Goal: Transaction & Acquisition: Purchase product/service

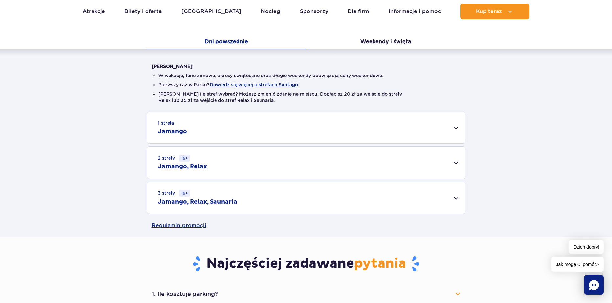
click at [292, 201] on div "3 strefy 16+ Jamango, Relax, Saunaria" at bounding box center [306, 198] width 318 height 32
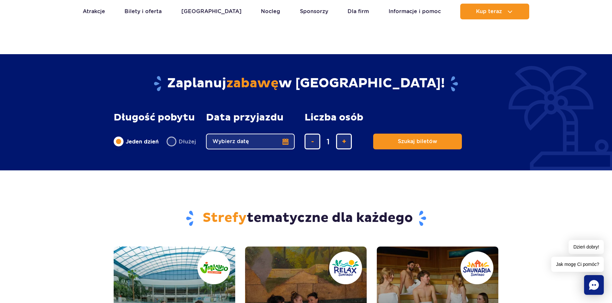
scroll to position [525, 0]
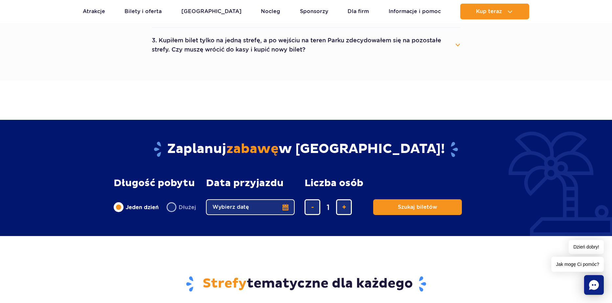
click at [250, 208] on button "Wybierz datę" at bounding box center [250, 207] width 89 height 16
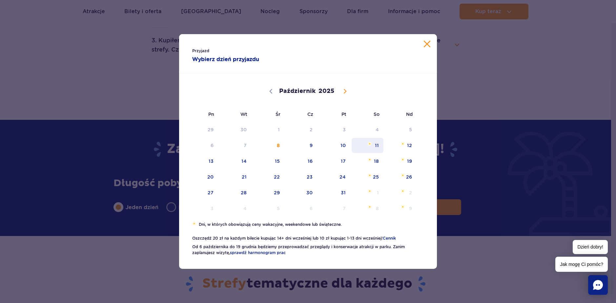
click at [377, 150] on span "11" at bounding box center [367, 145] width 33 height 15
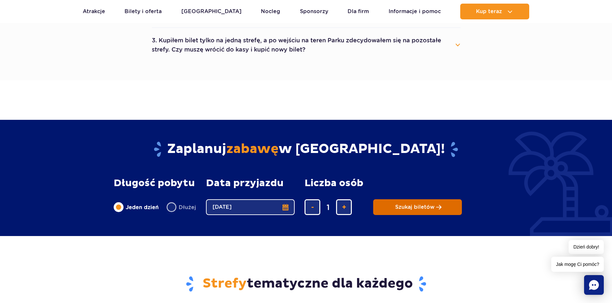
click at [406, 207] on span "Szukaj biletów" at bounding box center [414, 207] width 39 height 6
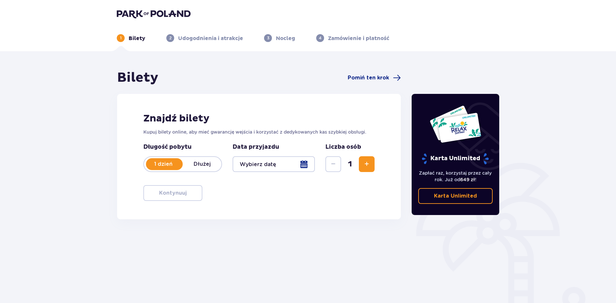
type input "[DATE]"
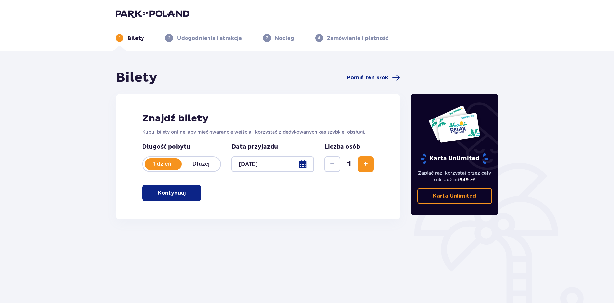
click at [174, 196] on p "Kontynuuj" at bounding box center [172, 192] width 28 height 7
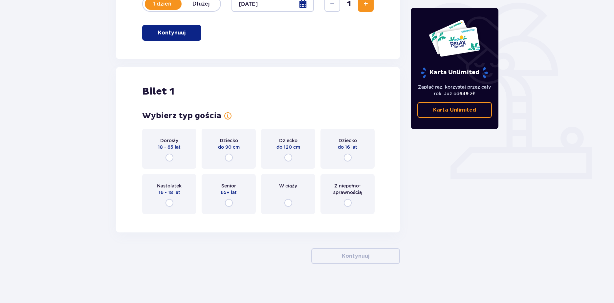
scroll to position [161, 0]
click at [170, 155] on input "radio" at bounding box center [169, 157] width 8 height 8
radio input "true"
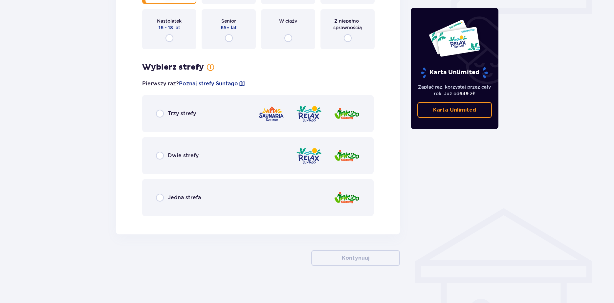
scroll to position [327, 0]
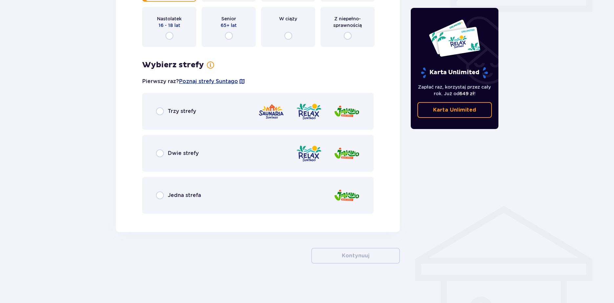
click at [161, 116] on div "Trzy strefy" at bounding box center [257, 111] width 231 height 37
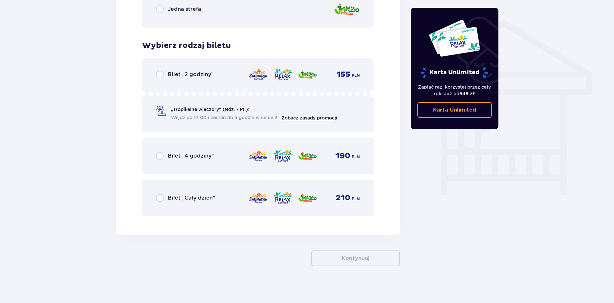
scroll to position [516, 0]
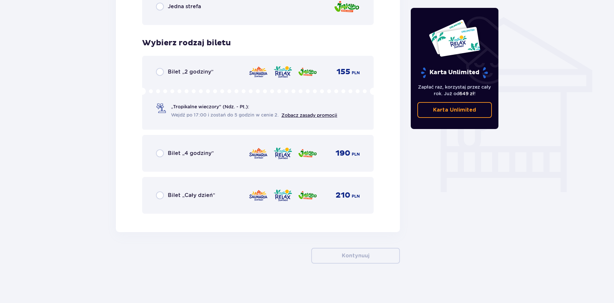
click at [163, 199] on input "radio" at bounding box center [160, 195] width 8 height 8
radio input "true"
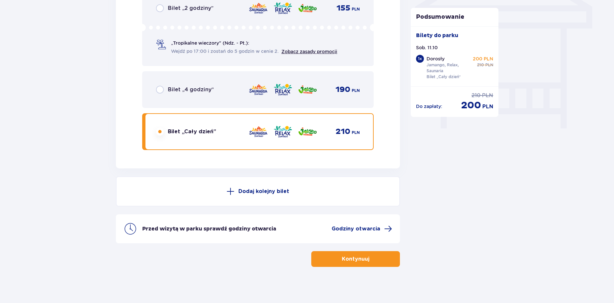
scroll to position [583, 0]
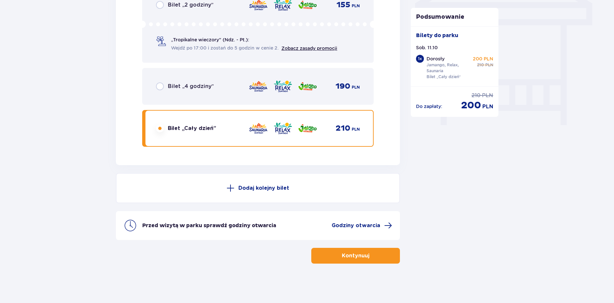
click at [344, 253] on p "Kontynuuj" at bounding box center [356, 255] width 28 height 7
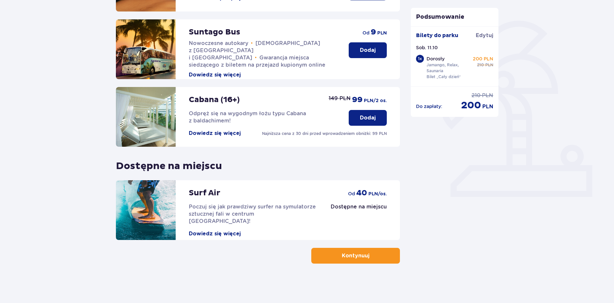
click at [356, 253] on p "Kontynuuj" at bounding box center [356, 255] width 28 height 7
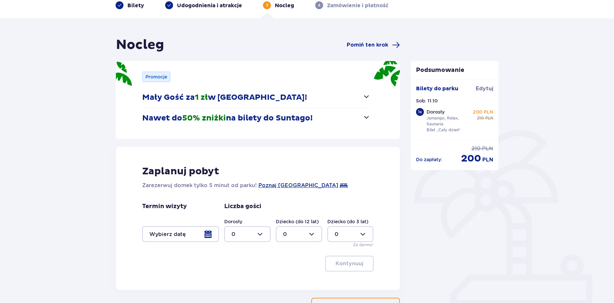
scroll to position [83, 0]
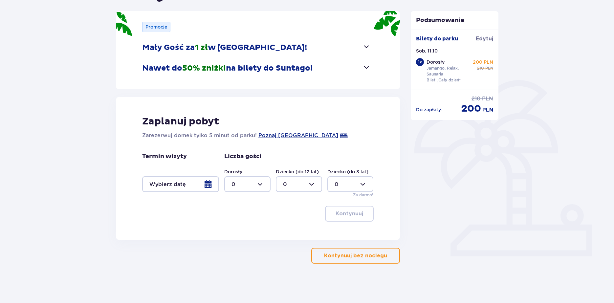
click at [345, 257] on p "Kontynuuj bez noclegu" at bounding box center [355, 255] width 63 height 7
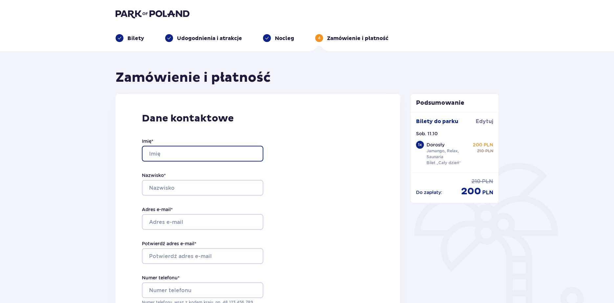
click at [186, 153] on input "Imię *" at bounding box center [202, 154] width 121 height 16
type input "[PERSON_NAME]"
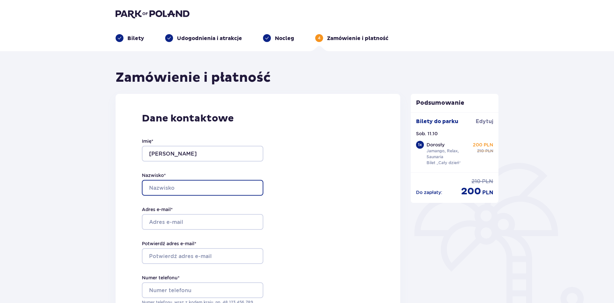
type input "[PERSON_NAME]"
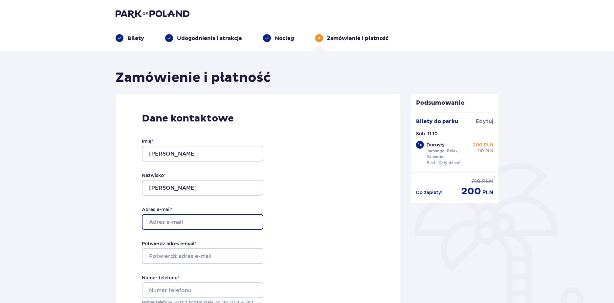
type input "[EMAIL_ADDRESS][DOMAIN_NAME]"
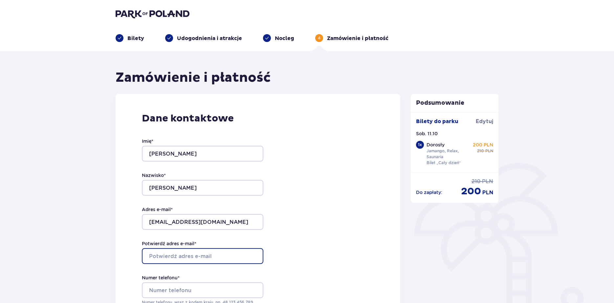
type input "[EMAIL_ADDRESS][DOMAIN_NAME]"
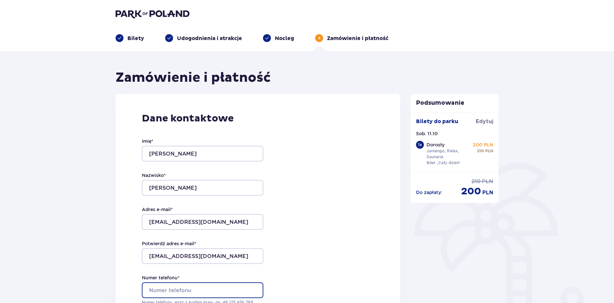
type input "[PHONE_NUMBER]"
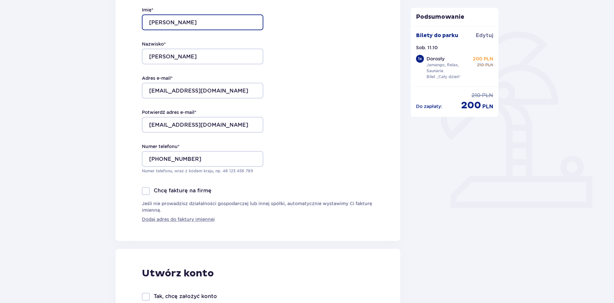
scroll to position [197, 0]
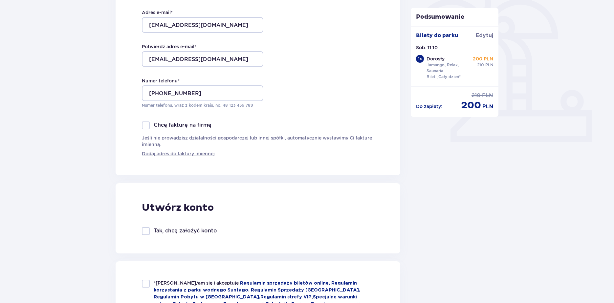
click at [126, 122] on div "Dane kontaktowe Imię * [PERSON_NAME] * [PERSON_NAME] e-mail * [EMAIL_ADDRESS][D…" at bounding box center [258, 36] width 285 height 278
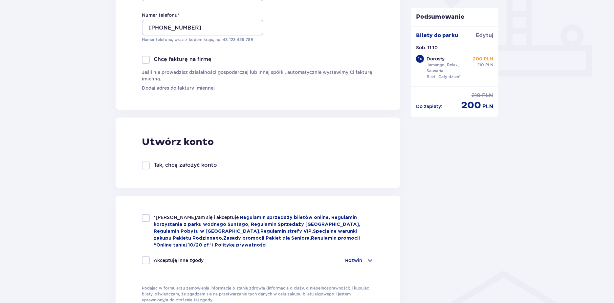
scroll to position [295, 0]
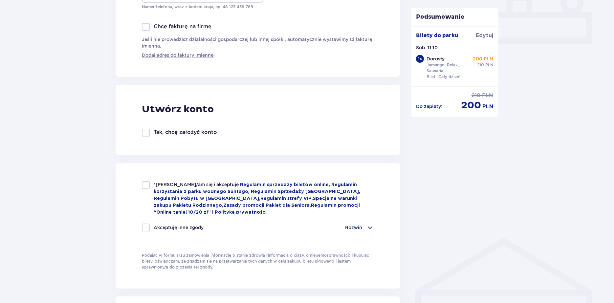
click at [148, 184] on div at bounding box center [146, 185] width 8 height 8
checkbox input "true"
click at [148, 136] on div at bounding box center [146, 133] width 8 height 8
checkbox input "true"
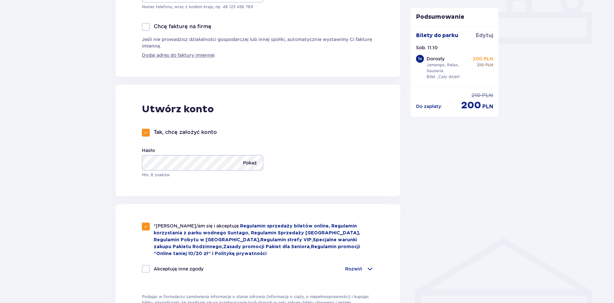
click at [244, 163] on p "Pokaż" at bounding box center [250, 163] width 14 height 16
click at [93, 172] on div "Zamówienie i płatność Dane kontaktowe Imię * [PERSON_NAME] * [PERSON_NAME] e-ma…" at bounding box center [307, 188] width 614 height 864
click at [131, 165] on div "Utwórz konto Tak, chcę założyć konto Hasło Ukryj Min. 8 znaków" at bounding box center [258, 141] width 285 height 112
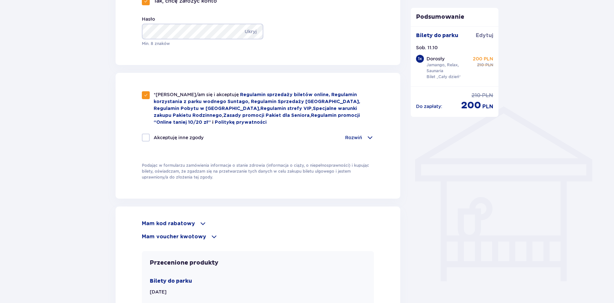
scroll to position [460, 0]
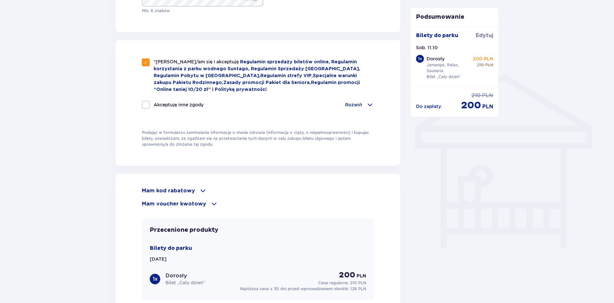
click at [361, 101] on p "Rozwiń" at bounding box center [353, 104] width 17 height 7
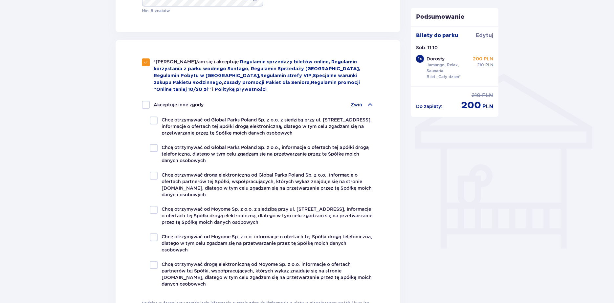
click at [358, 101] on p "Zwiń" at bounding box center [356, 104] width 11 height 7
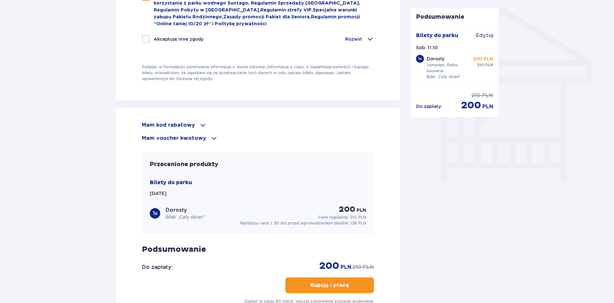
scroll to position [604, 0]
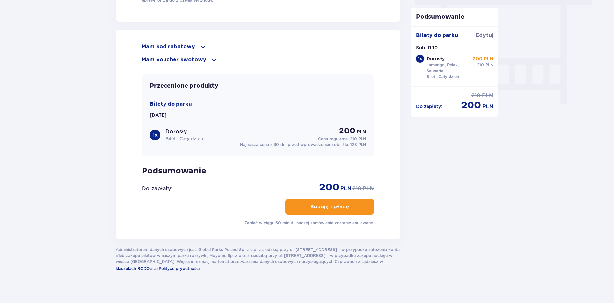
click at [310, 203] on p "Kupuję i płacę" at bounding box center [329, 206] width 39 height 7
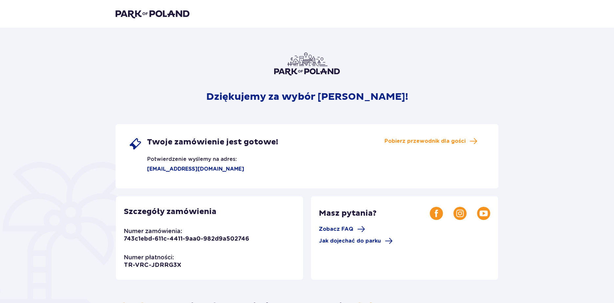
click at [164, 82] on div "Dziękujemy za wybór Suntago! Twoje zamówienie jest gotowe! Potwierdzenie wyślem…" at bounding box center [307, 223] width 383 height 340
click at [165, 81] on div "Dziękujemy za wybór Suntago! Twoje zamówienie jest gotowe! Potwierdzenie wyślem…" at bounding box center [307, 223] width 383 height 340
click at [435, 140] on span "Pobierz przewodnik dla gości" at bounding box center [424, 141] width 81 height 7
